Goal: Navigation & Orientation: Find specific page/section

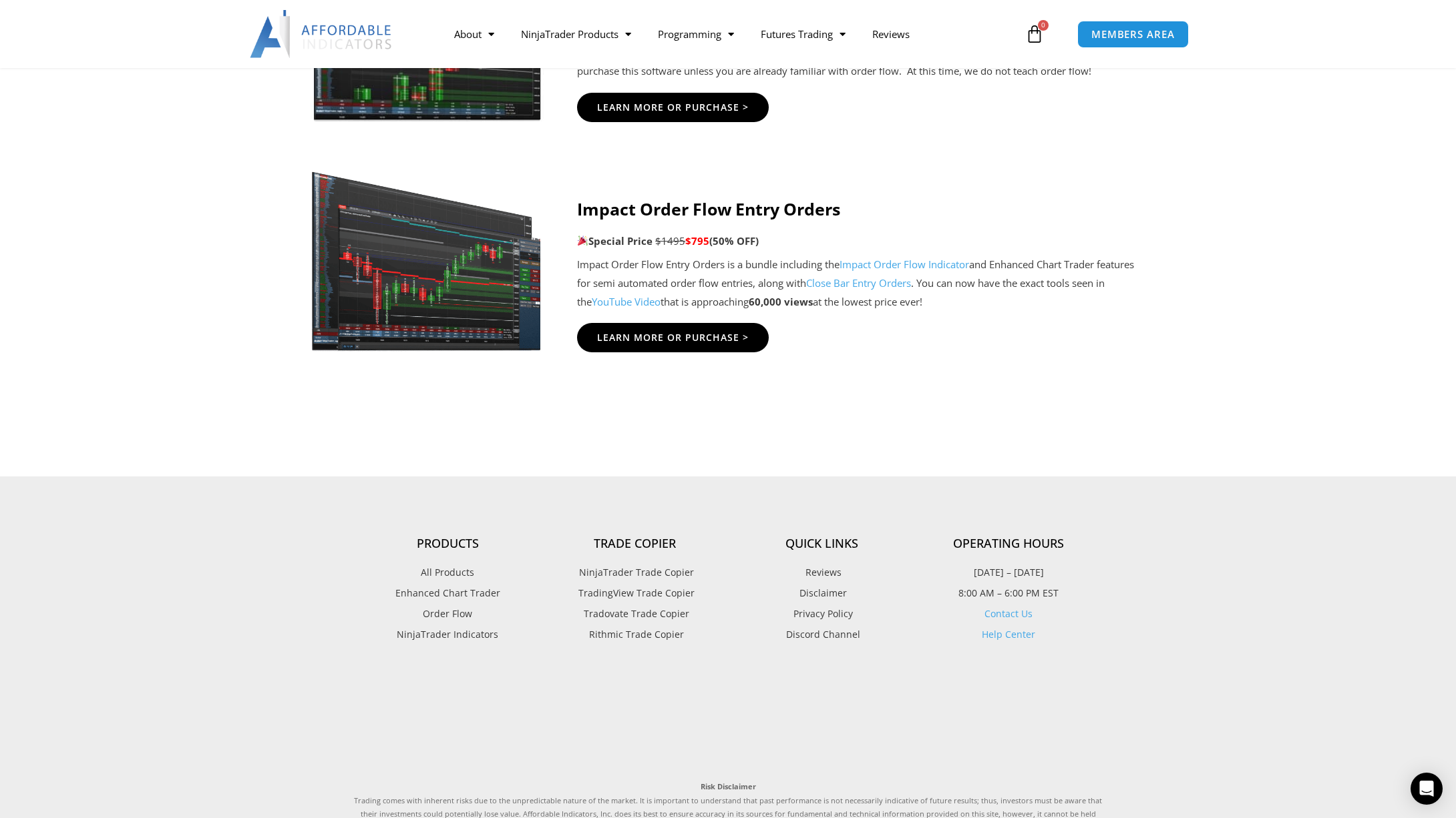
scroll to position [3338, 0]
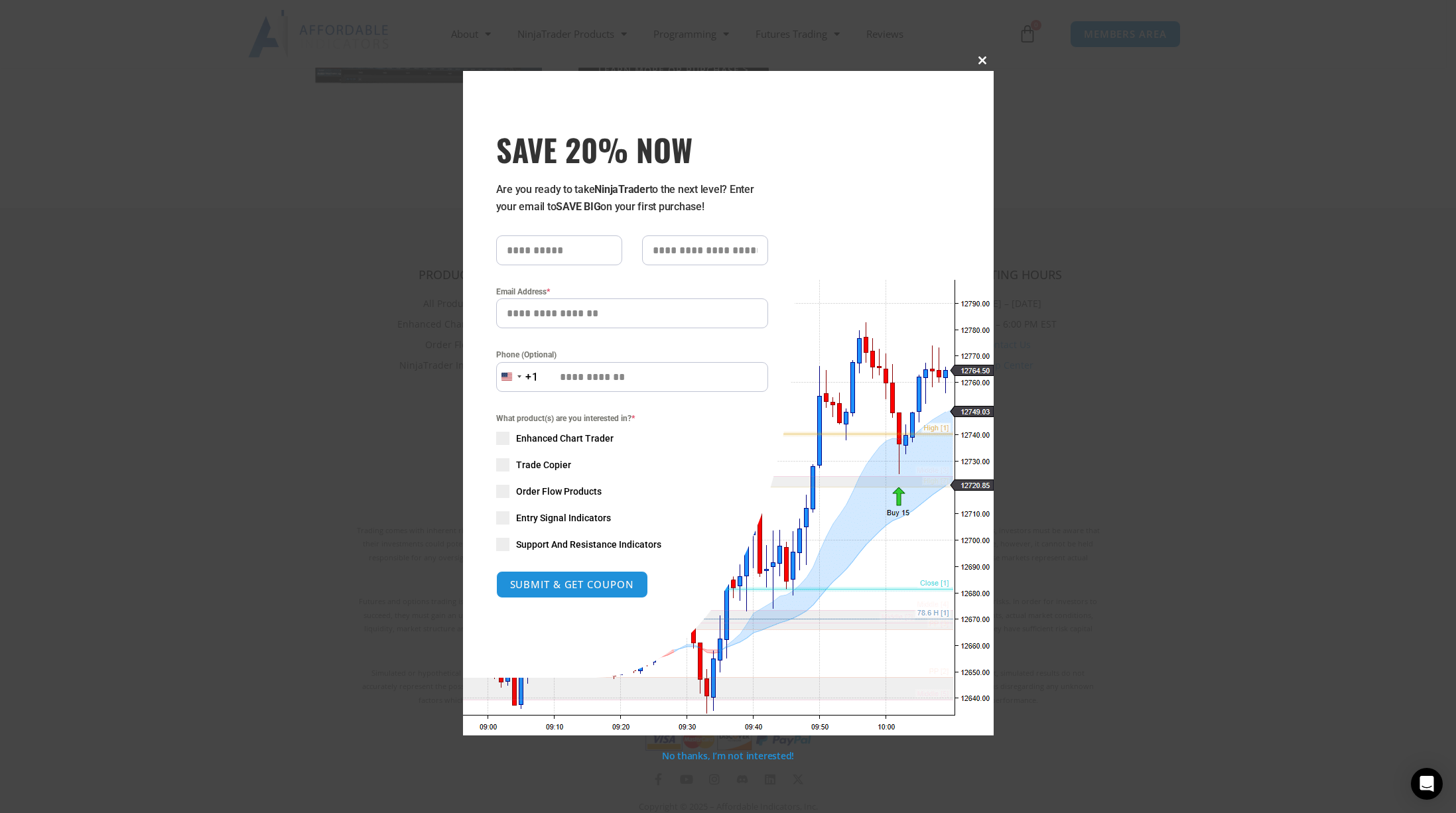
click at [991, 66] on button "Close this module" at bounding box center [983, 60] width 21 height 21
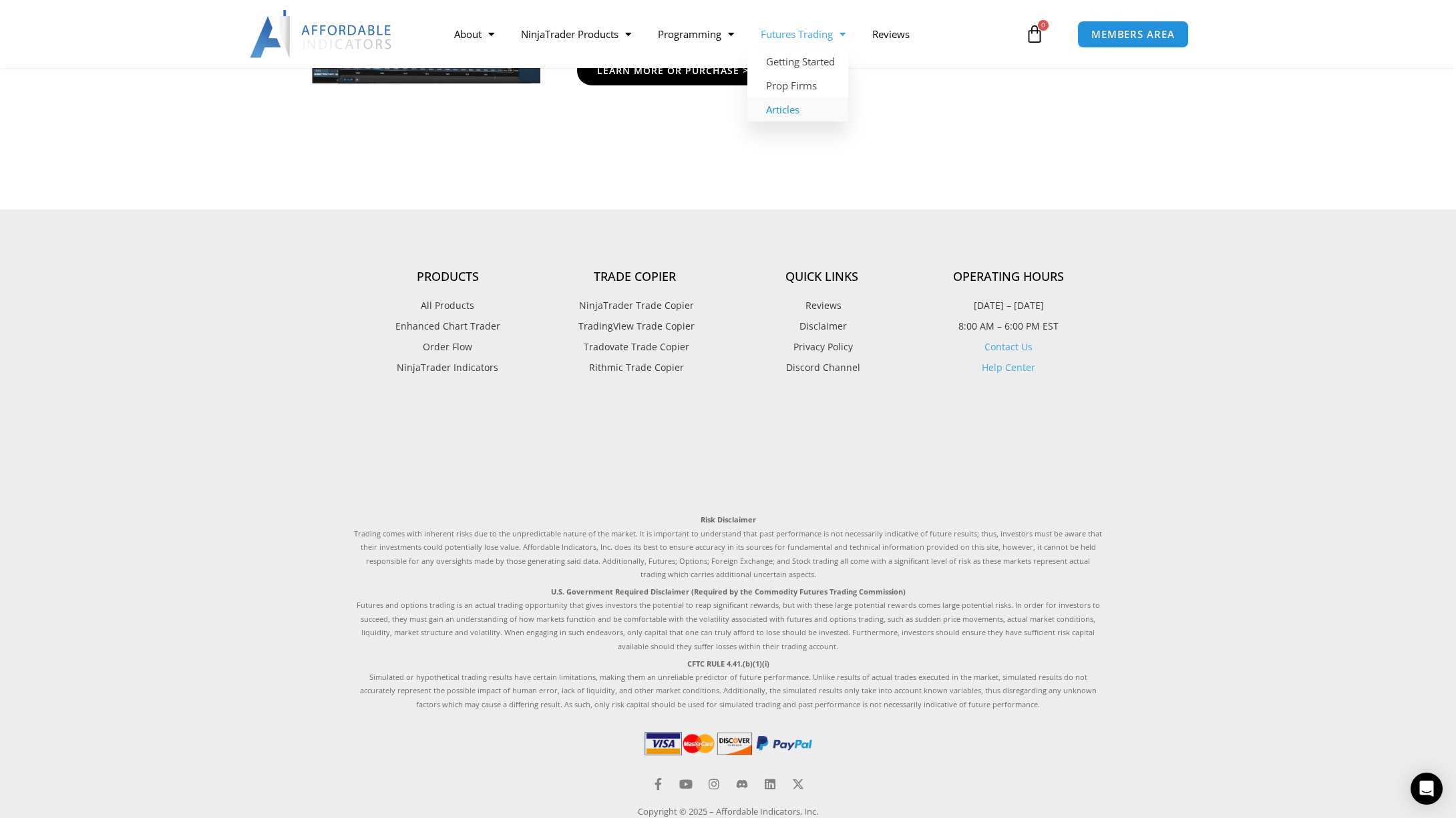
click at [805, 106] on link "Articles" at bounding box center [797, 109] width 101 height 24
